Goal: Navigation & Orientation: Find specific page/section

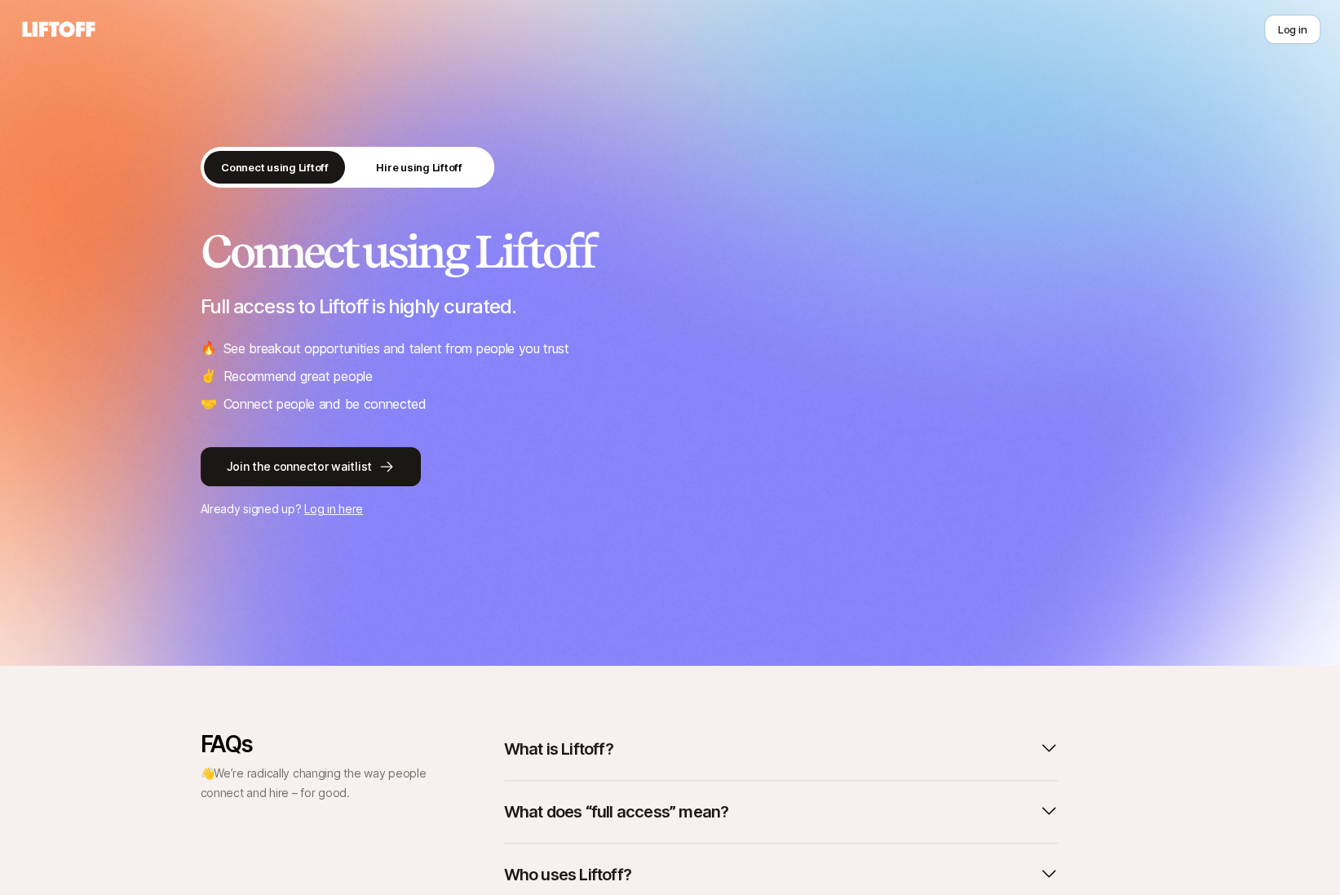
click at [1024, 42] on div "Log in" at bounding box center [670, 29] width 1301 height 29
click at [438, 170] on p "Hire using Liftoff" at bounding box center [419, 167] width 86 height 16
click at [449, 166] on p "Hire using Liftoff" at bounding box center [419, 167] width 86 height 16
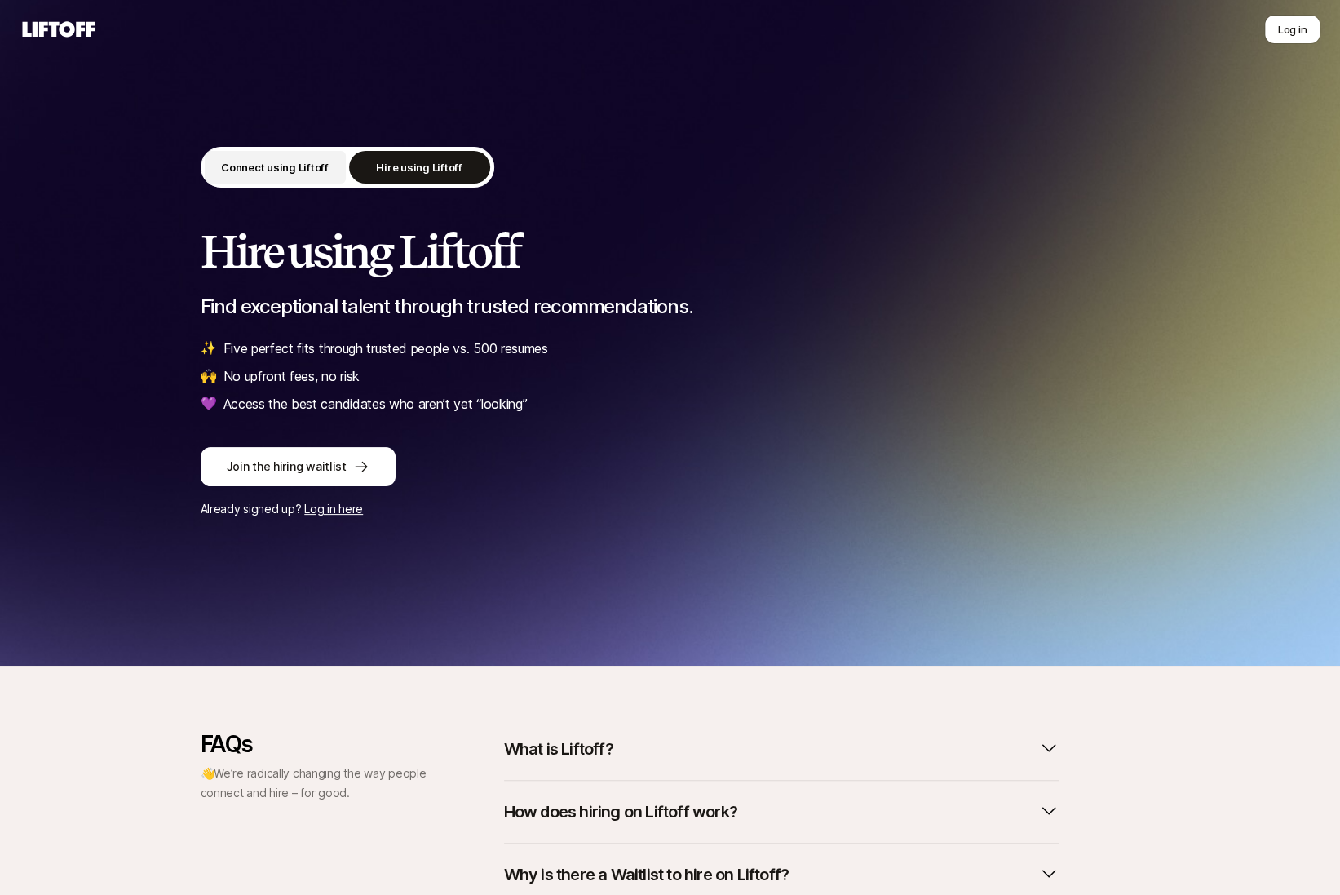
click at [329, 167] on button "Connect using Liftoff" at bounding box center [275, 167] width 141 height 33
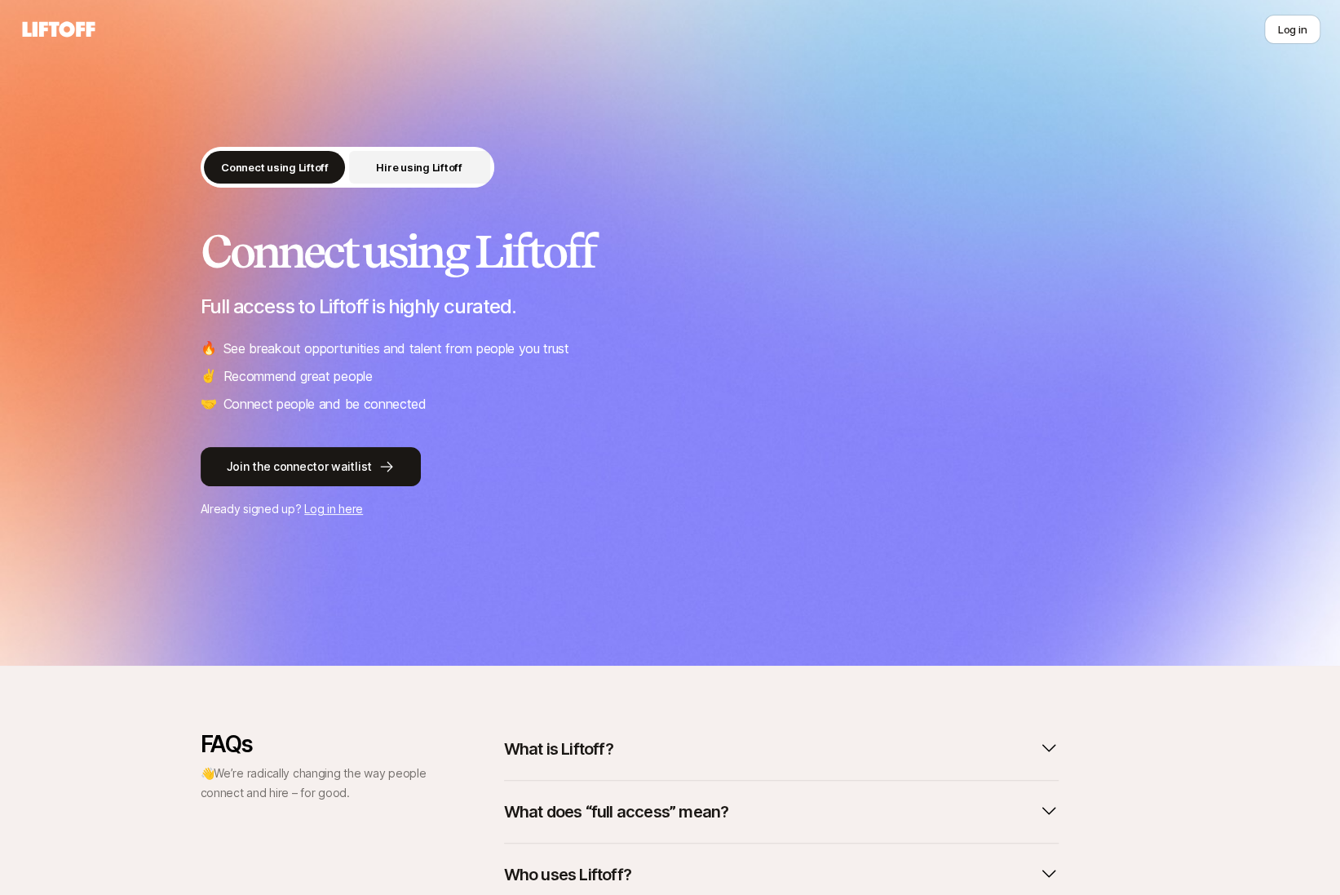
click at [376, 164] on button "Hire using Liftoff" at bounding box center [419, 167] width 141 height 33
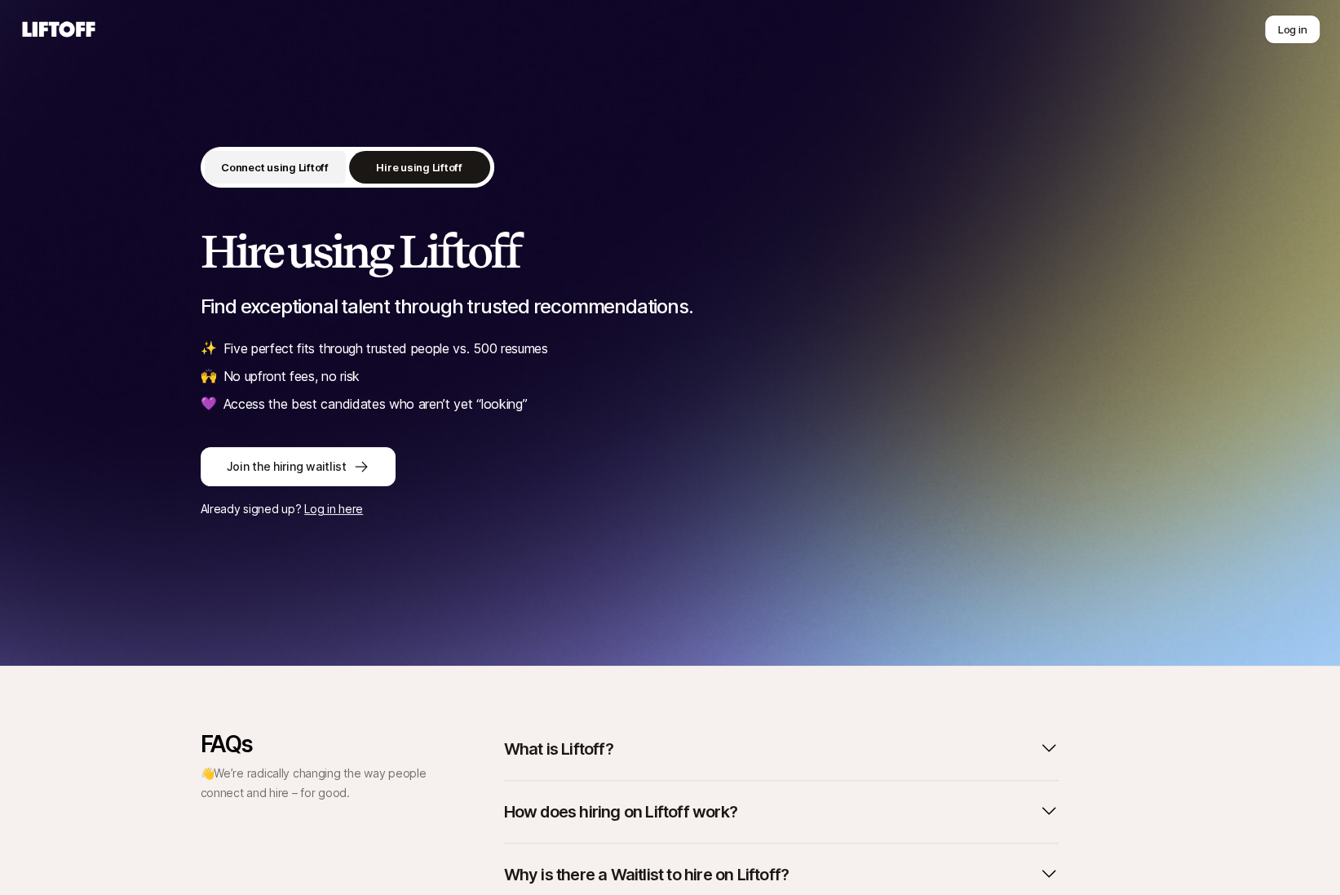
click at [305, 170] on p "Connect using Liftoff" at bounding box center [275, 167] width 108 height 16
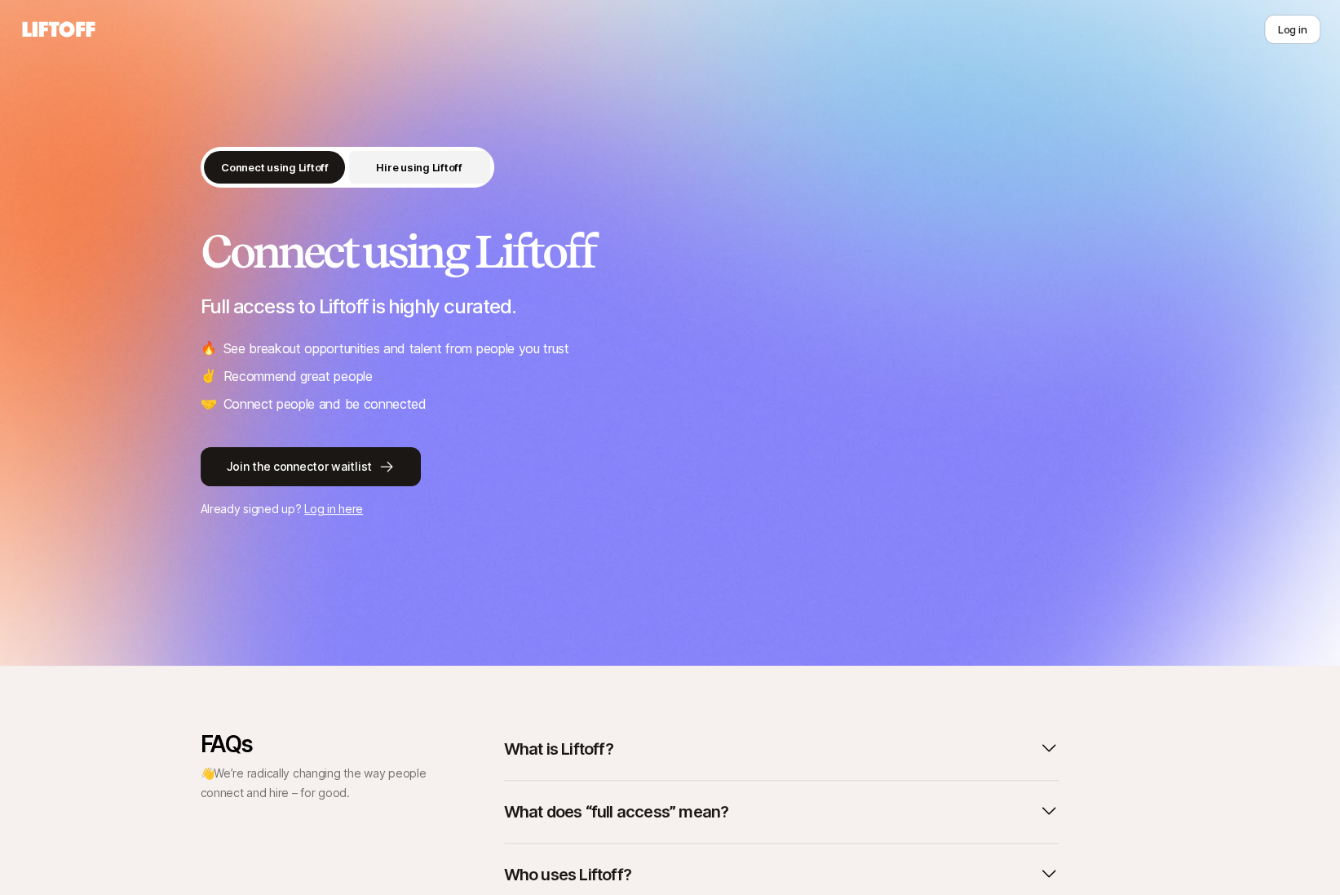
click at [396, 170] on p "Hire using Liftoff" at bounding box center [419, 167] width 86 height 16
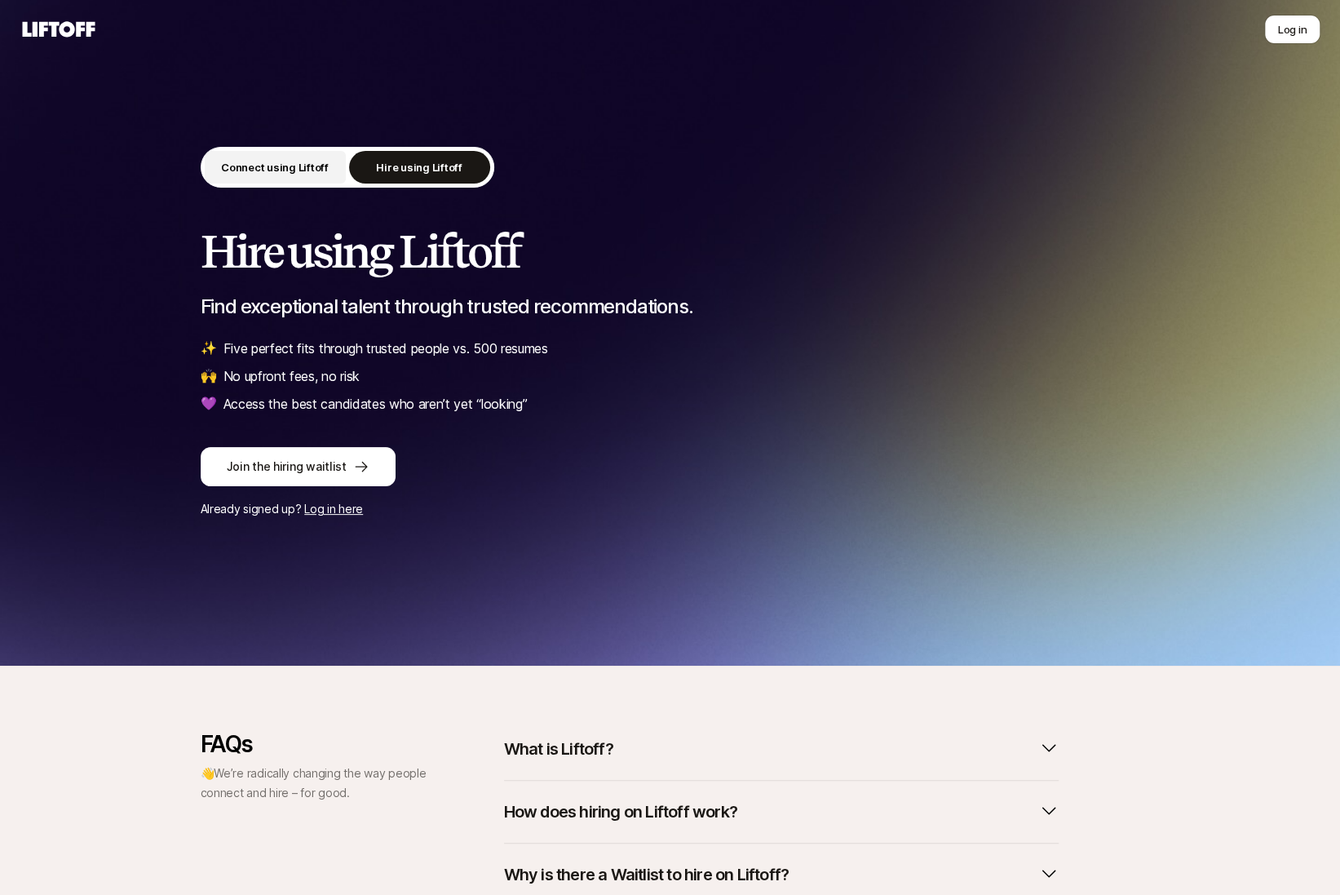
click at [305, 169] on p "Connect using Liftoff" at bounding box center [275, 167] width 108 height 16
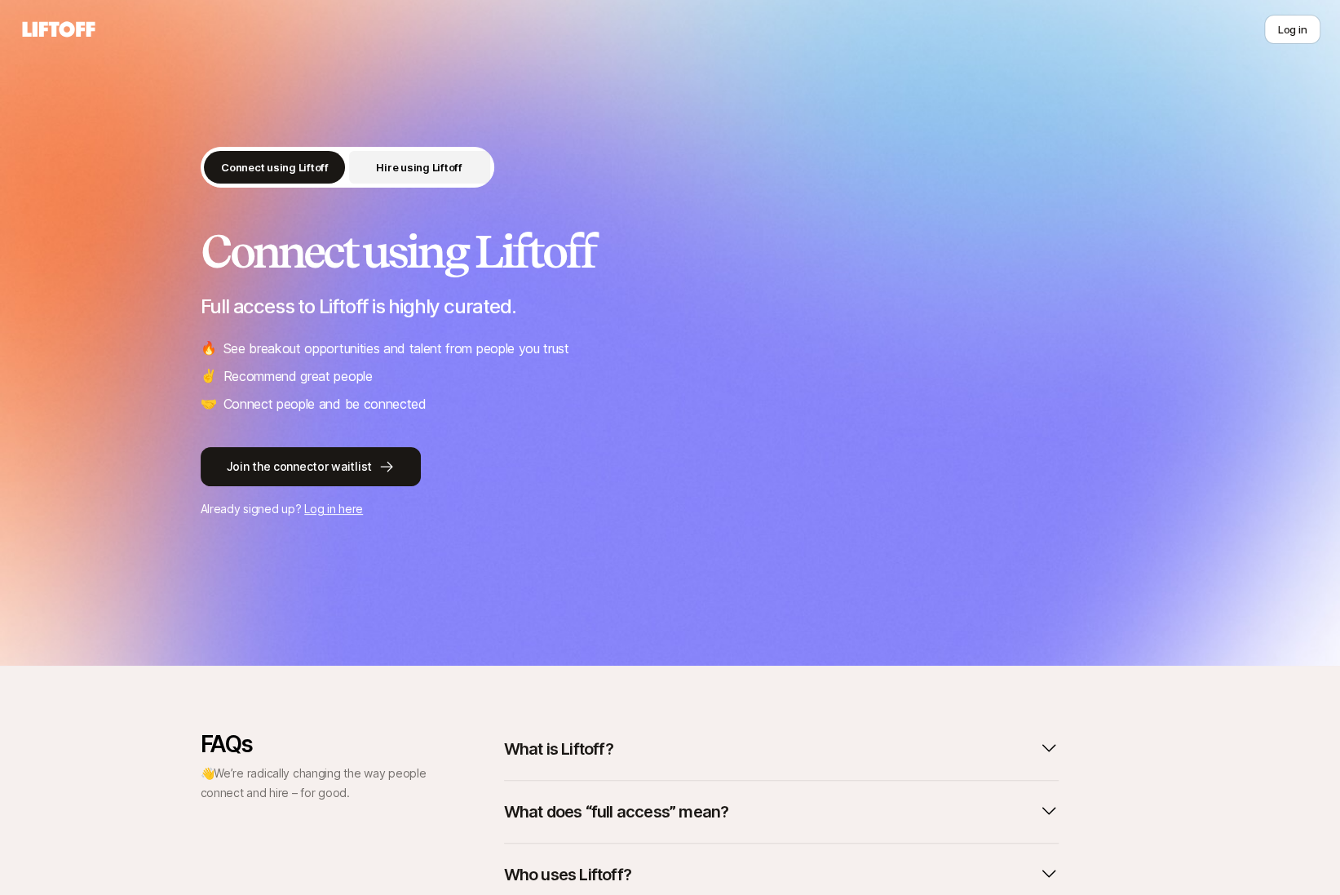
click at [387, 167] on p "Hire using Liftoff" at bounding box center [419, 167] width 86 height 16
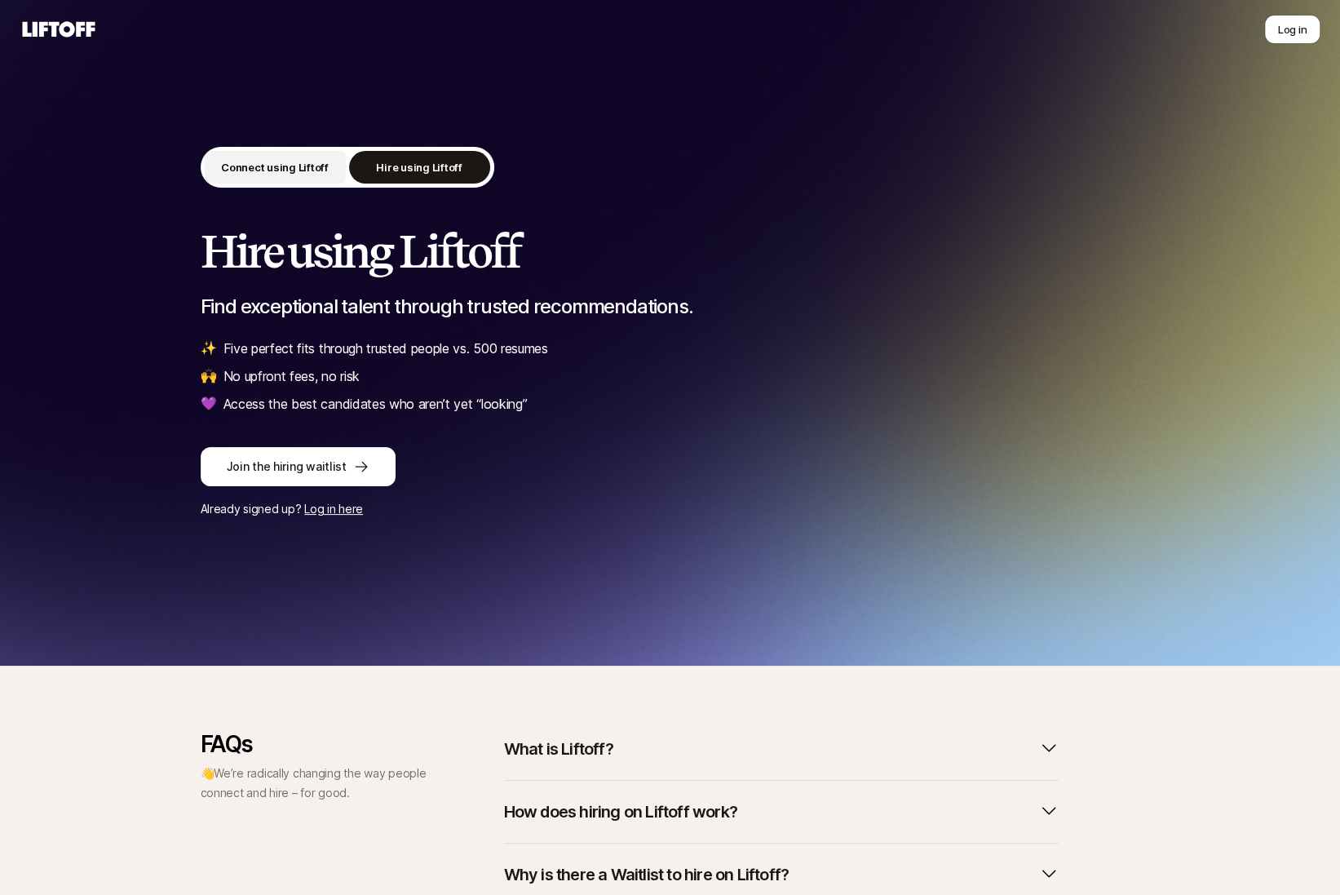
click at [291, 171] on p "Connect using Liftoff" at bounding box center [275, 167] width 108 height 16
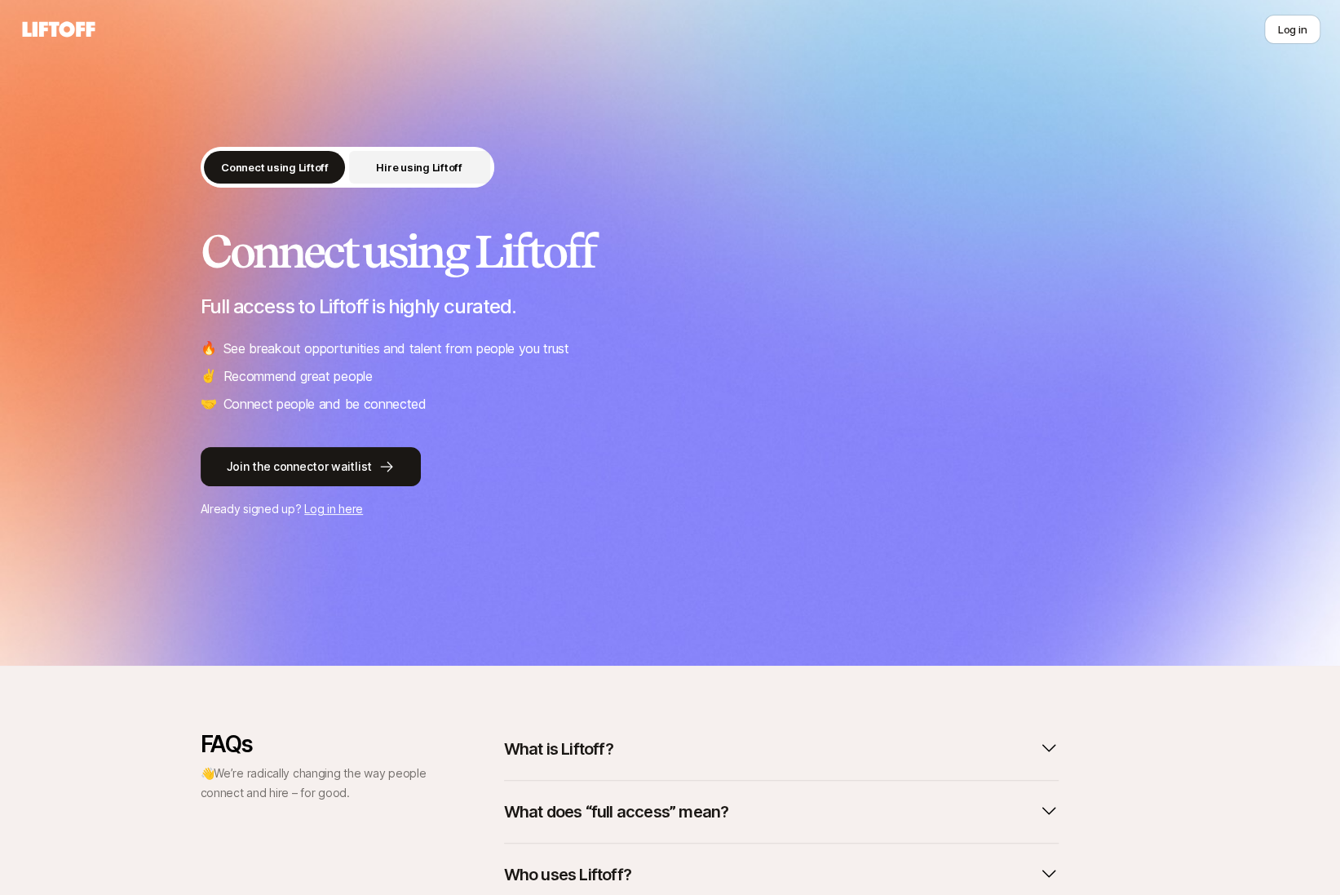
click at [382, 170] on p "Hire using Liftoff" at bounding box center [419, 167] width 86 height 16
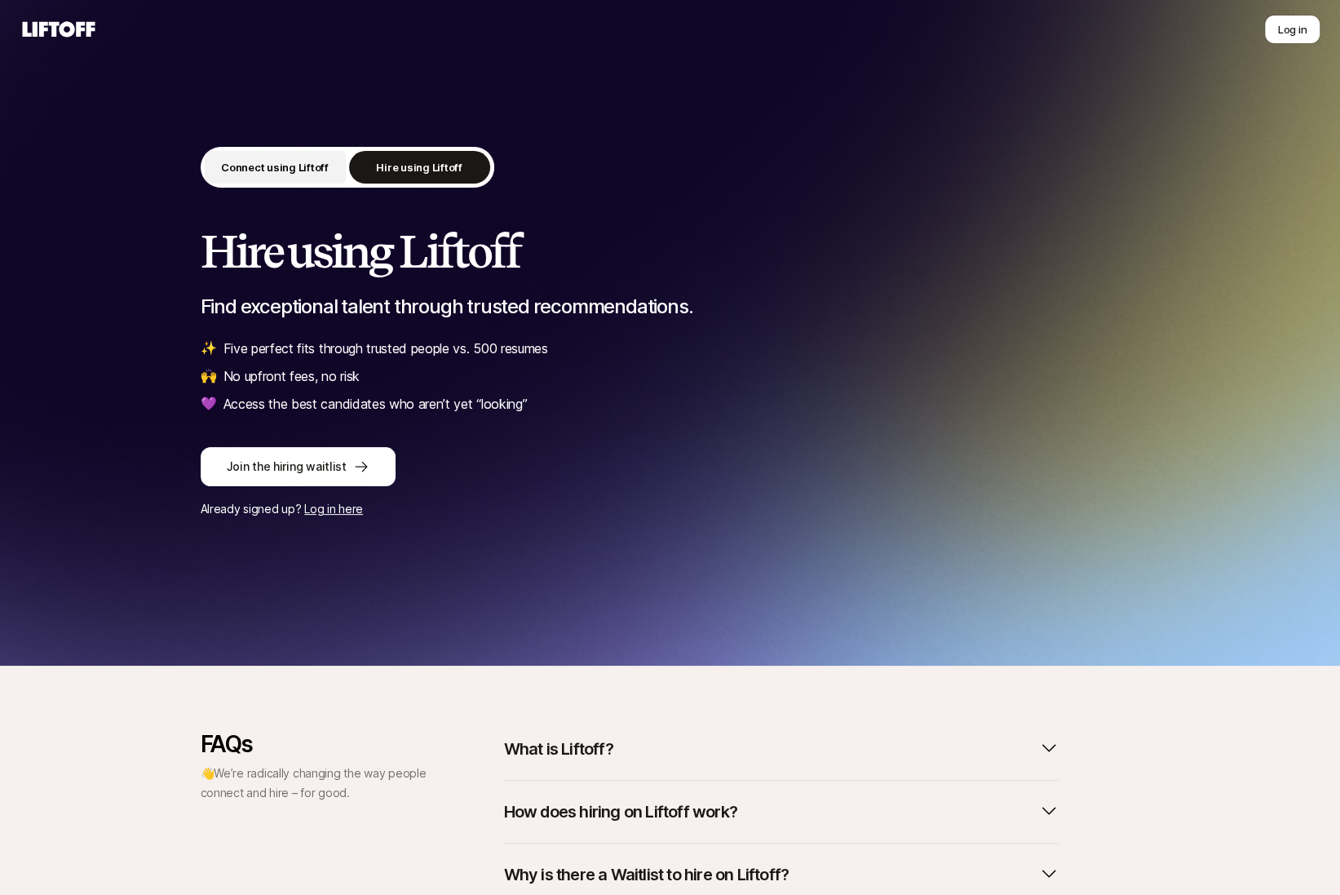
click at [275, 175] on button "Connect using Liftoff" at bounding box center [275, 167] width 141 height 33
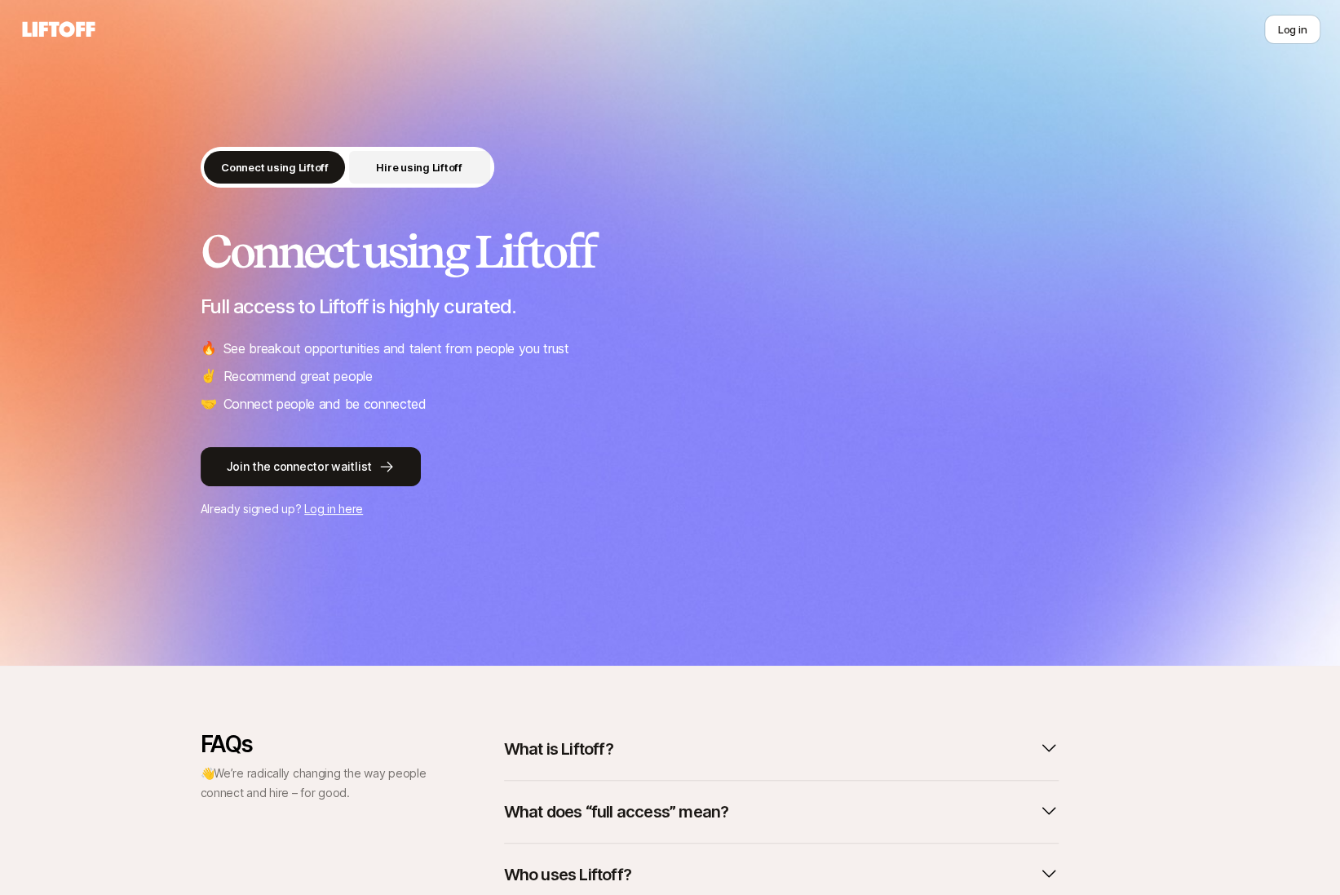
click at [370, 172] on button "Hire using Liftoff" at bounding box center [419, 167] width 141 height 33
